Goal: Check status: Check status

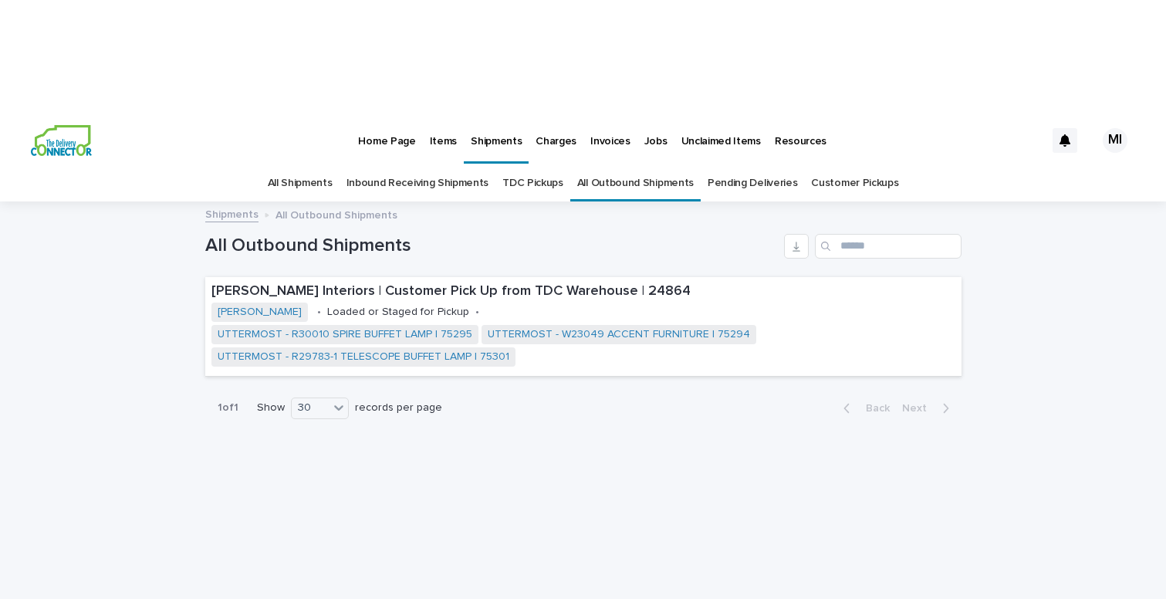
click at [400, 165] on link "Inbound Receiving Shipments" at bounding box center [418, 183] width 143 height 36
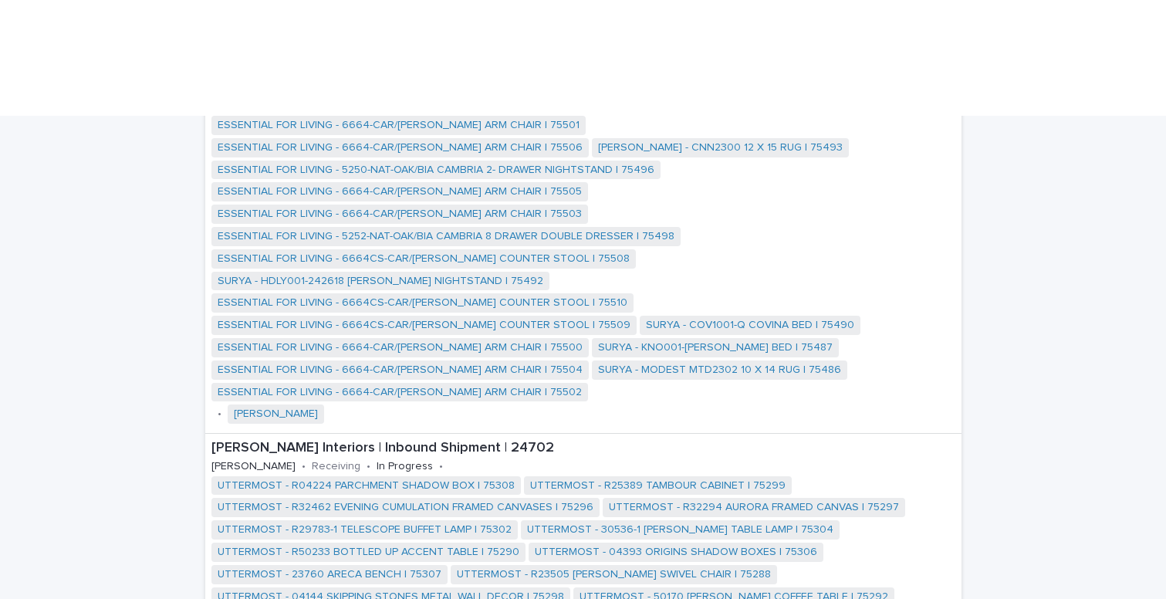
scroll to position [800, 0]
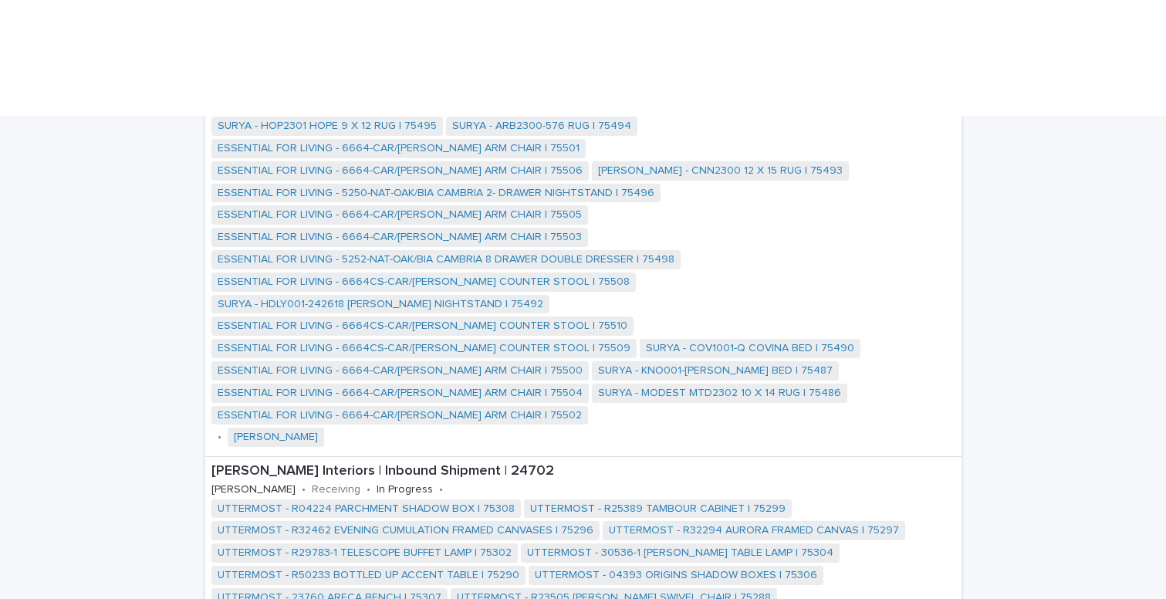
click at [326, 463] on p "[PERSON_NAME] Interiors | Inbound Shipment | 24702" at bounding box center [583, 471] width 744 height 17
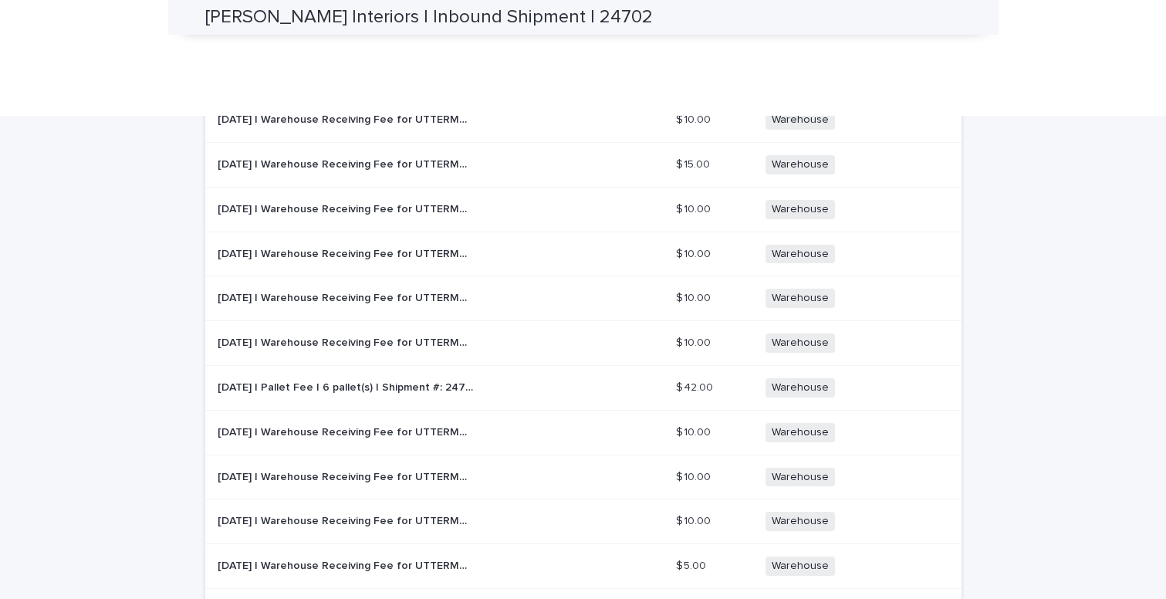
scroll to position [1524, 0]
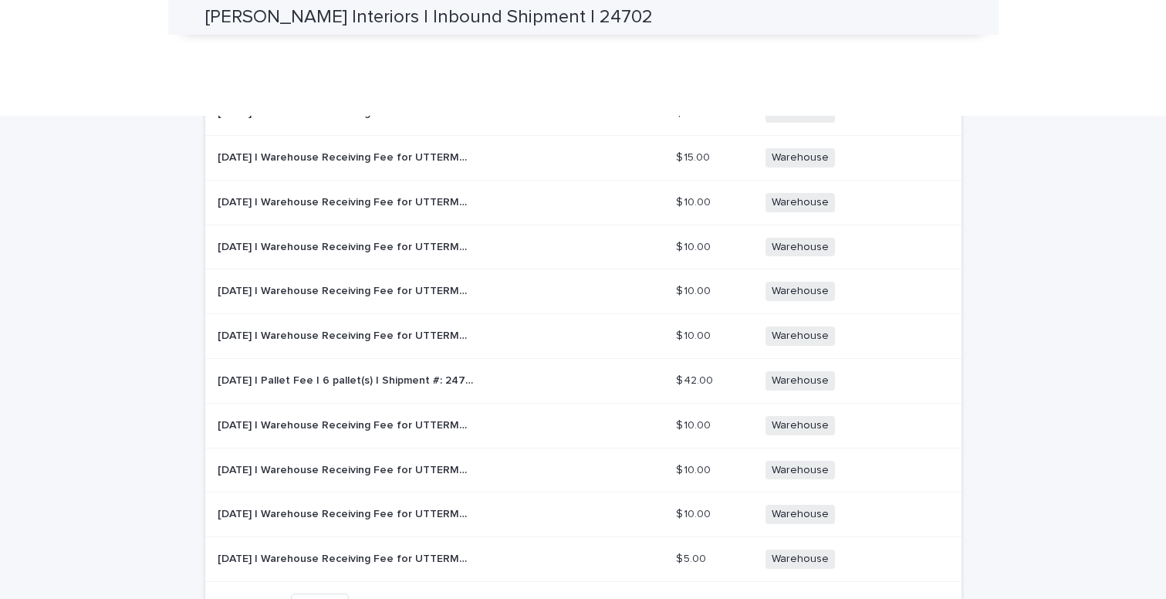
click at [326, 326] on p "[DATE] | Warehouse Receiving Fee for UTTERMOST - R50233 BOTTLED UP ACCENT TABLE…" at bounding box center [348, 334] width 260 height 16
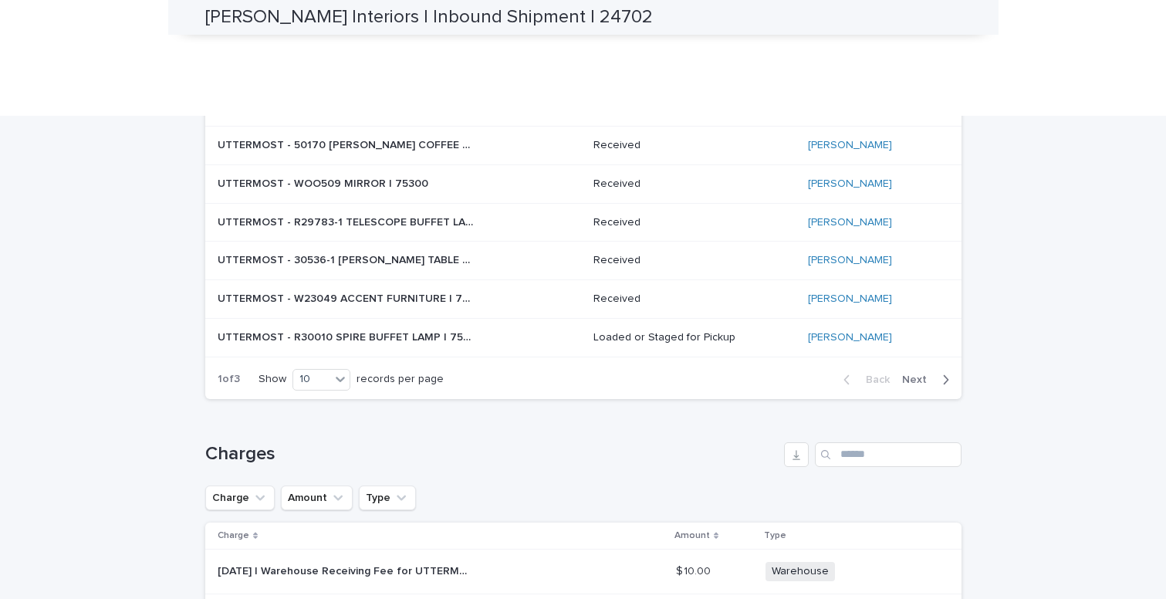
scroll to position [702, 0]
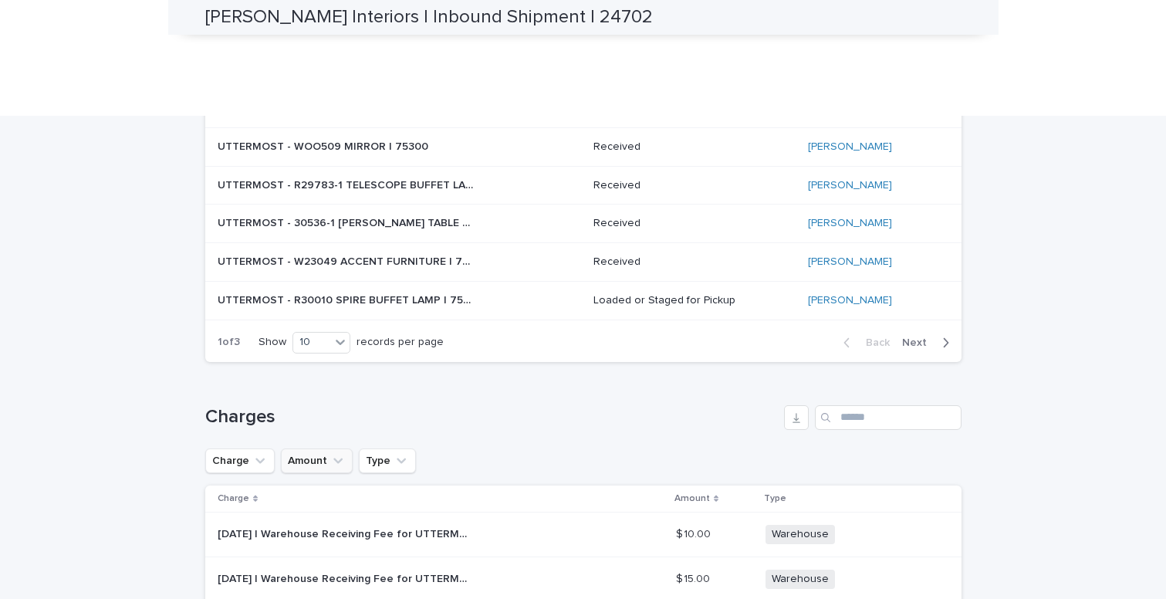
click at [340, 453] on icon "Amount" at bounding box center [337, 460] width 15 height 15
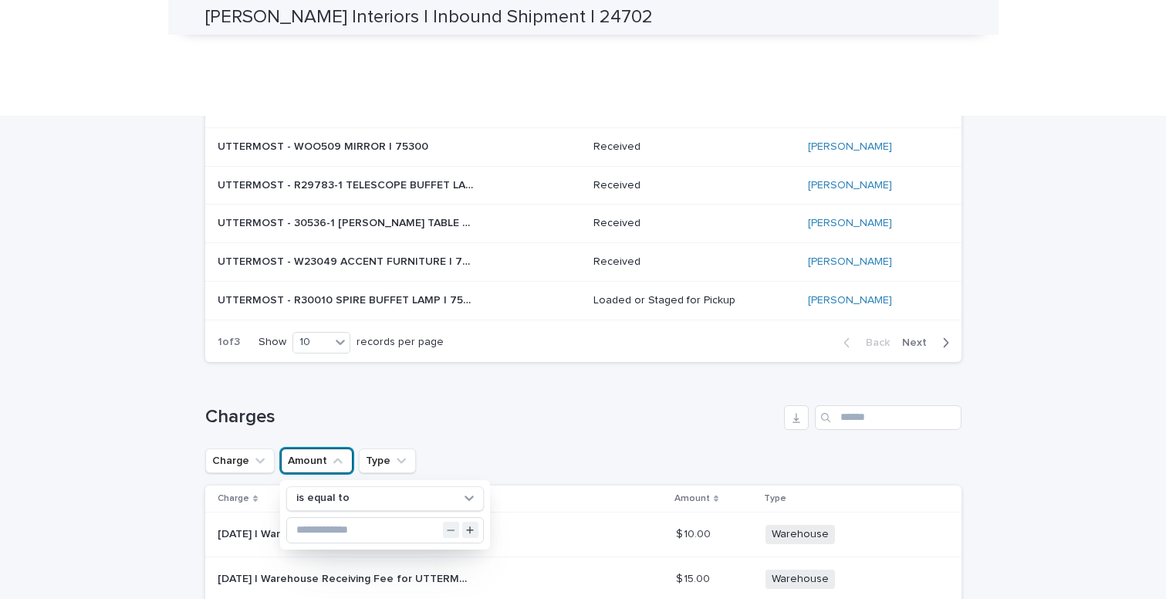
click at [340, 453] on icon "Amount" at bounding box center [337, 460] width 15 height 15
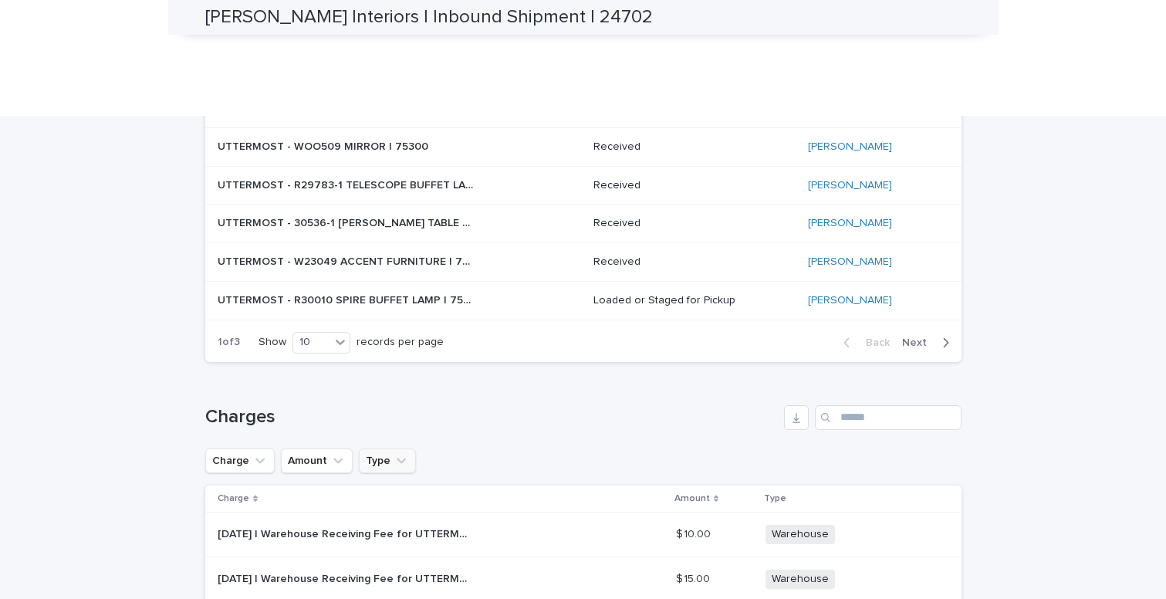
click at [398, 453] on icon "Type" at bounding box center [401, 460] width 15 height 15
click at [264, 453] on icon "Charge" at bounding box center [259, 460] width 15 height 15
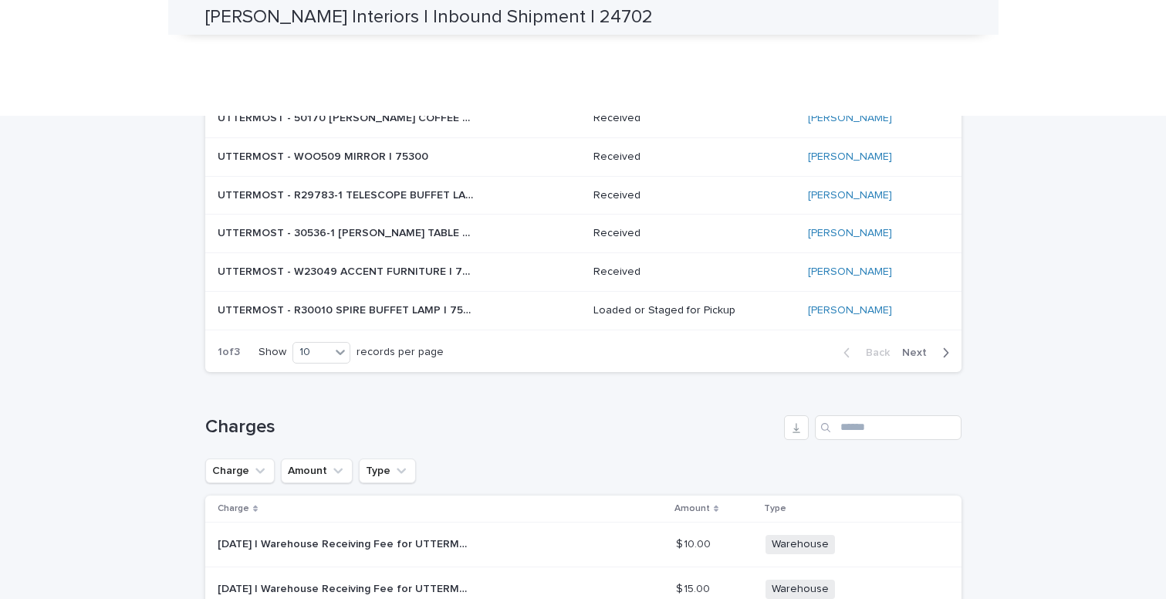
scroll to position [703, 0]
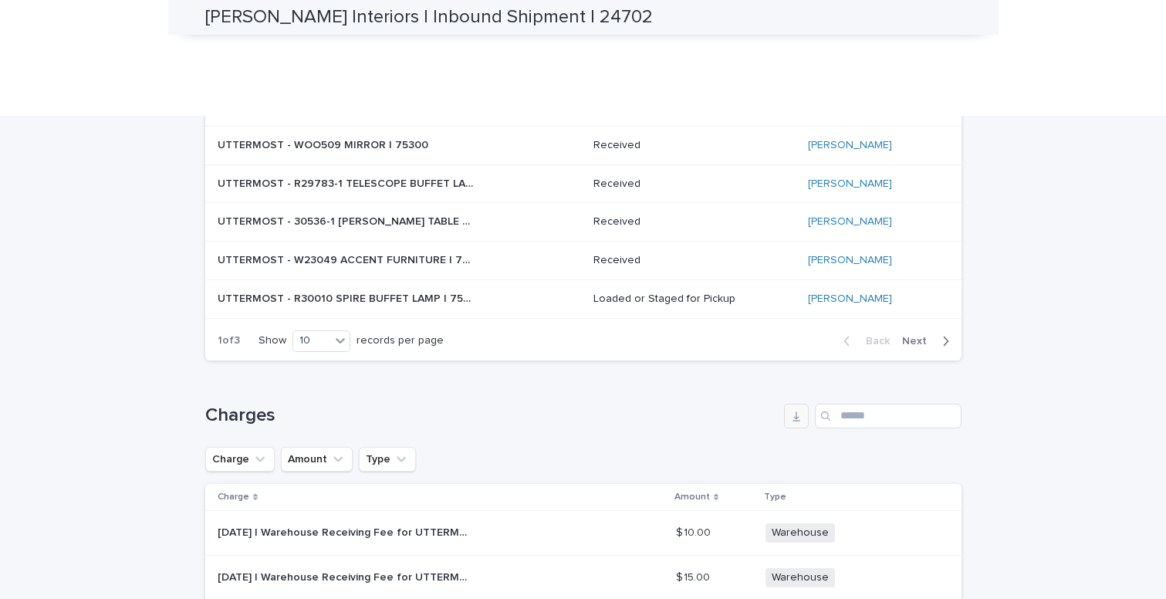
click at [798, 410] on icon "button" at bounding box center [796, 416] width 12 height 12
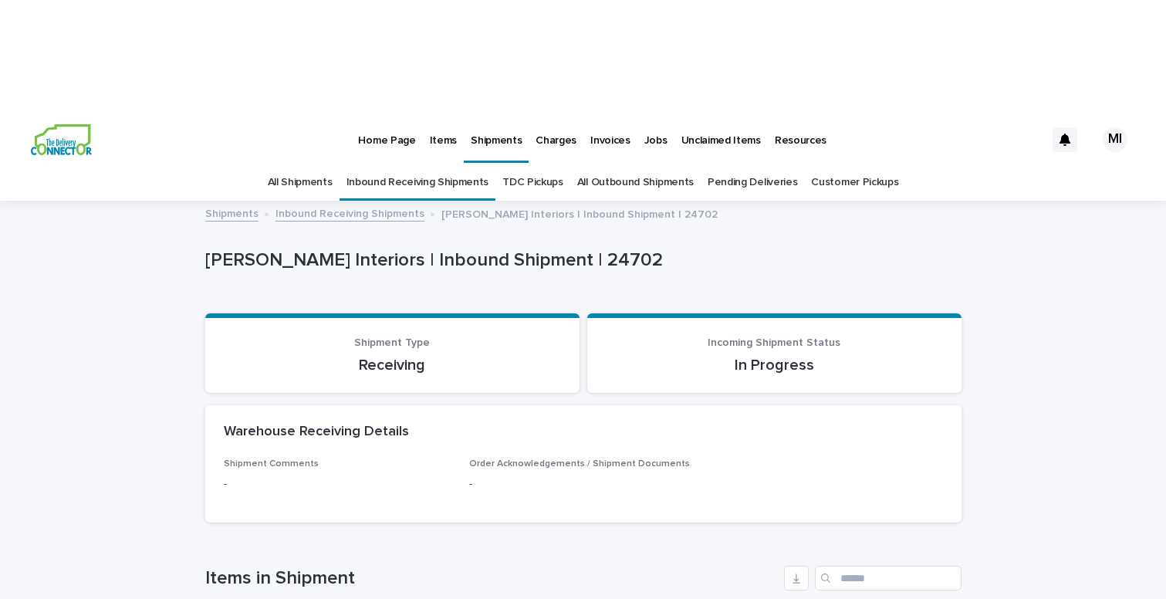
scroll to position [0, 0]
